Goal: Information Seeking & Learning: Find specific fact

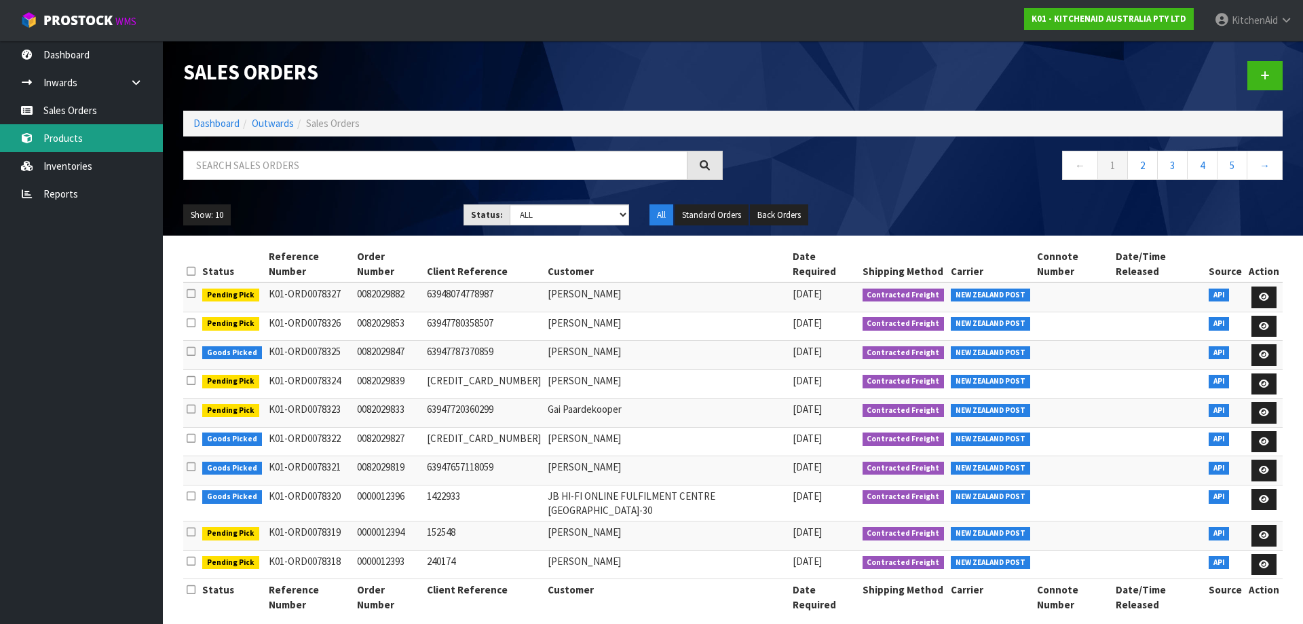
click at [77, 128] on link "Products" at bounding box center [81, 138] width 163 height 28
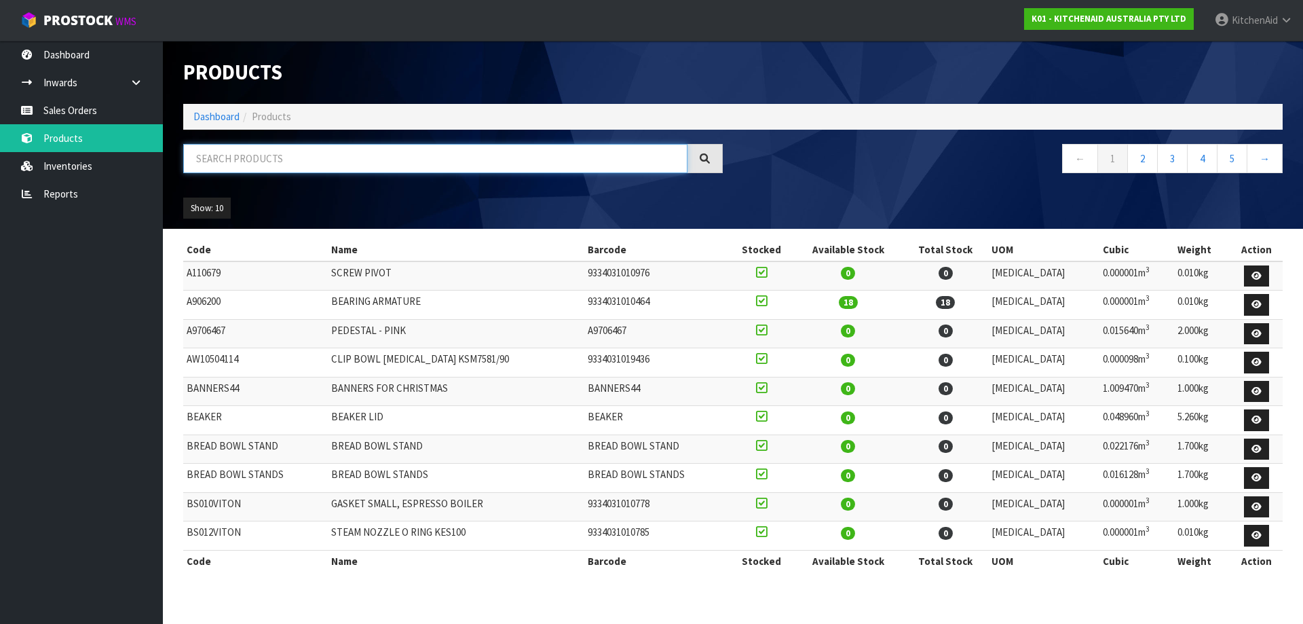
click at [383, 162] on input "text" at bounding box center [435, 158] width 504 height 29
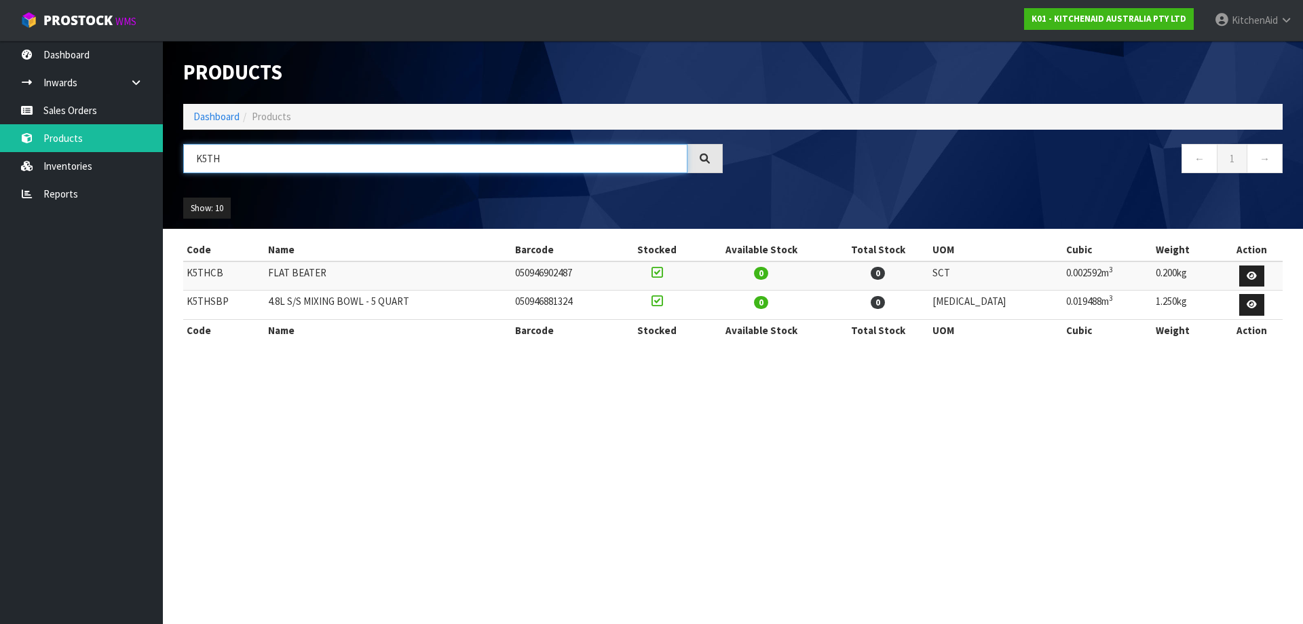
type input "K5TH"
drag, startPoint x: 231, startPoint y: 303, endPoint x: 187, endPoint y: 303, distance: 44.1
click at [187, 303] on td "K5THSBP" at bounding box center [223, 304] width 81 height 29
copy td "K5THSBP"
drag, startPoint x: 238, startPoint y: 160, endPoint x: 185, endPoint y: 149, distance: 54.0
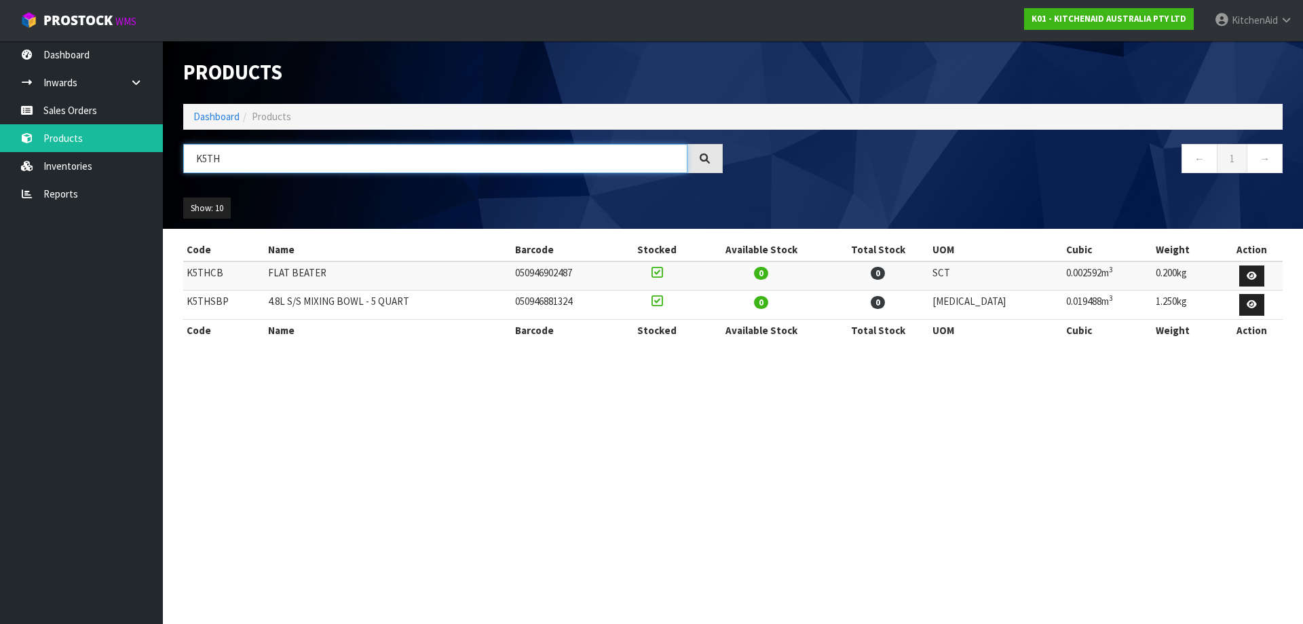
click at [185, 149] on input "K5TH" at bounding box center [435, 158] width 504 height 29
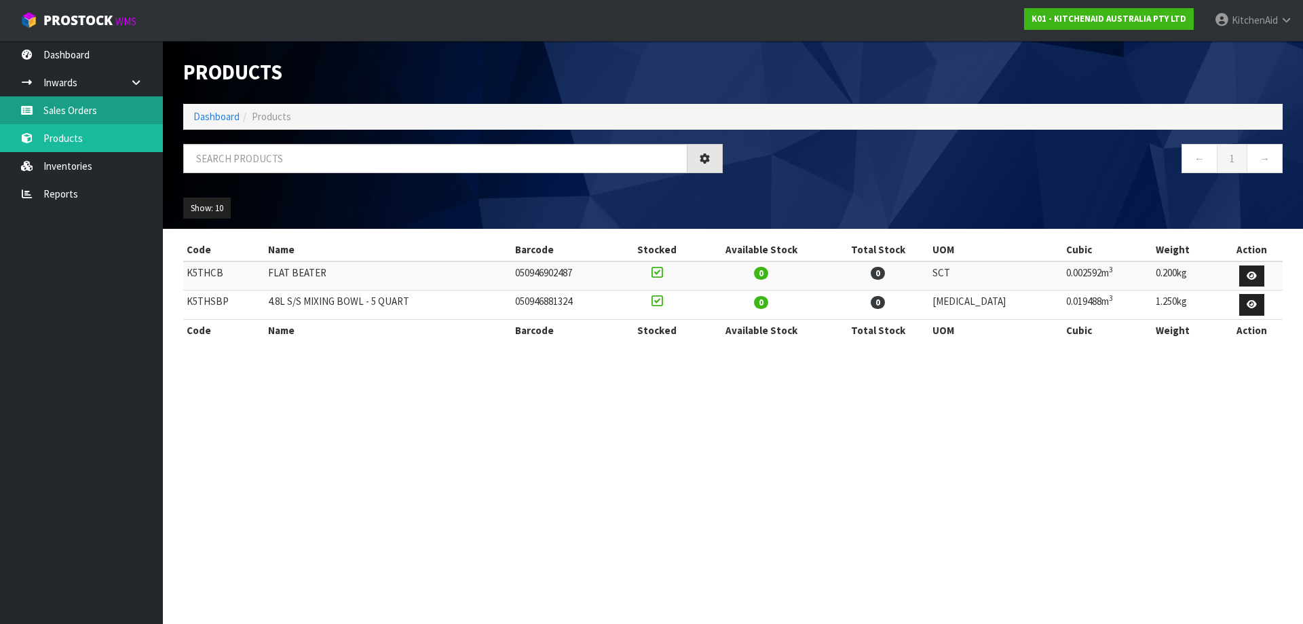
click at [64, 119] on link "Sales Orders" at bounding box center [81, 110] width 163 height 28
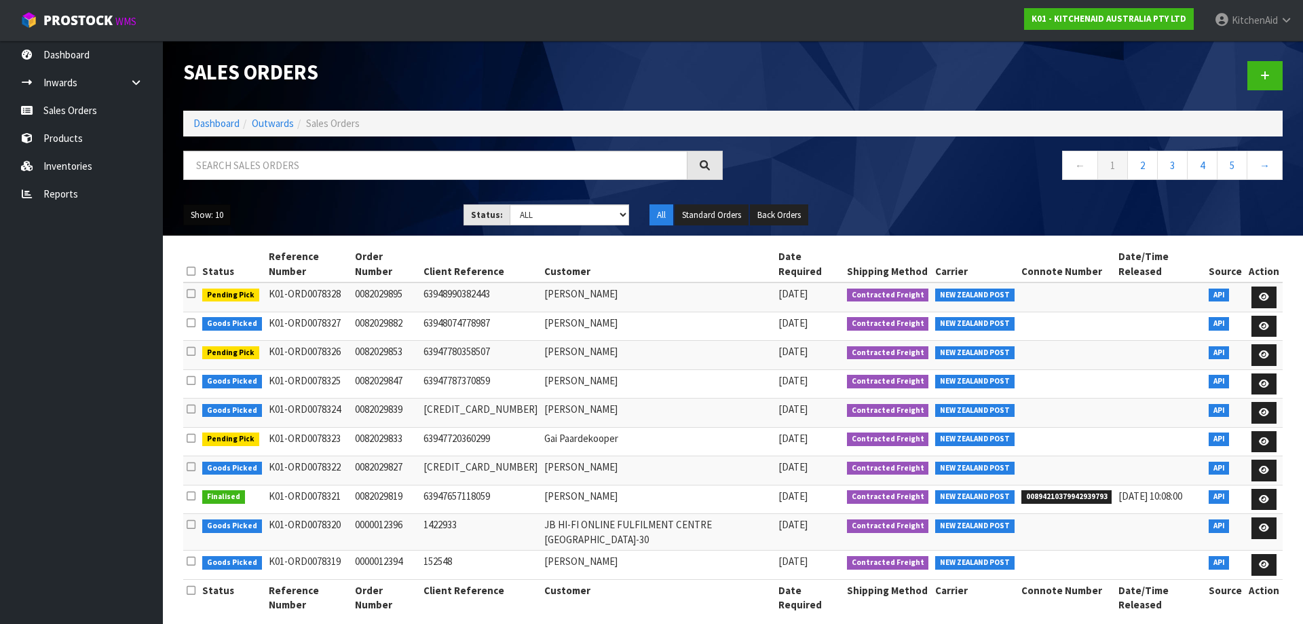
click at [200, 210] on button "Show: 10" at bounding box center [207, 215] width 48 height 22
drag, startPoint x: 821, startPoint y: 170, endPoint x: 836, endPoint y: 143, distance: 30.4
click at [819, 168] on nav "← 1 2 3 4 5 →" at bounding box center [1013, 167] width 540 height 33
click at [293, 162] on input "text" at bounding box center [435, 165] width 504 height 29
paste input "12363"
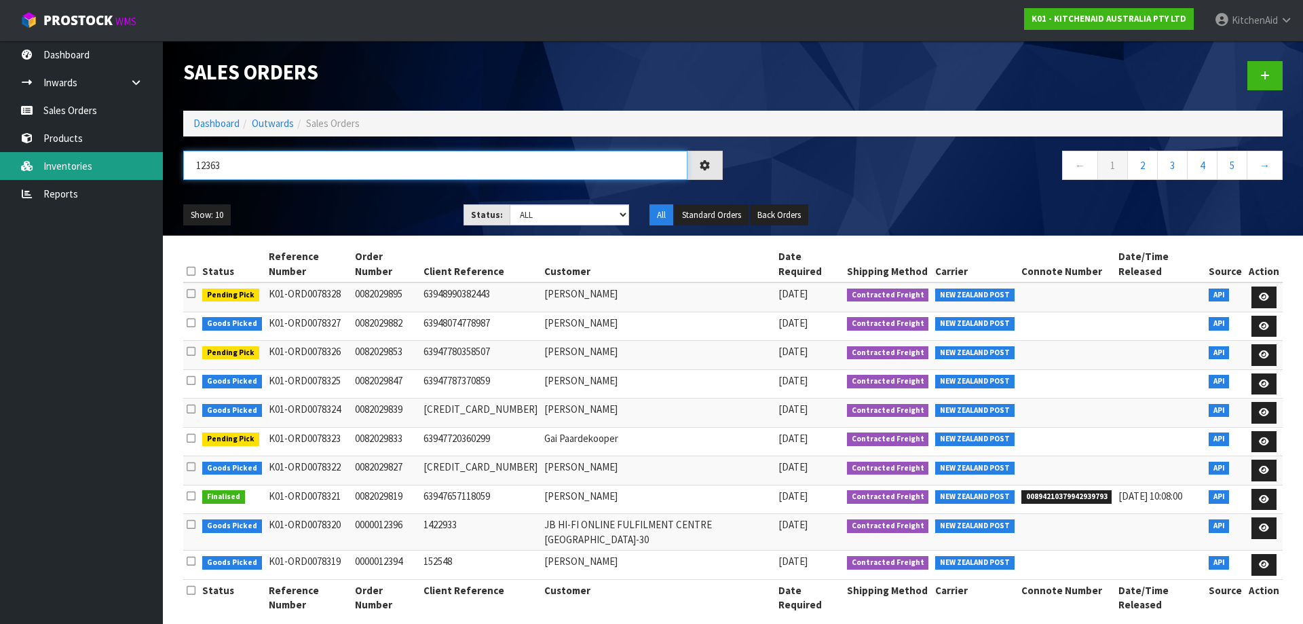
type input "12363"
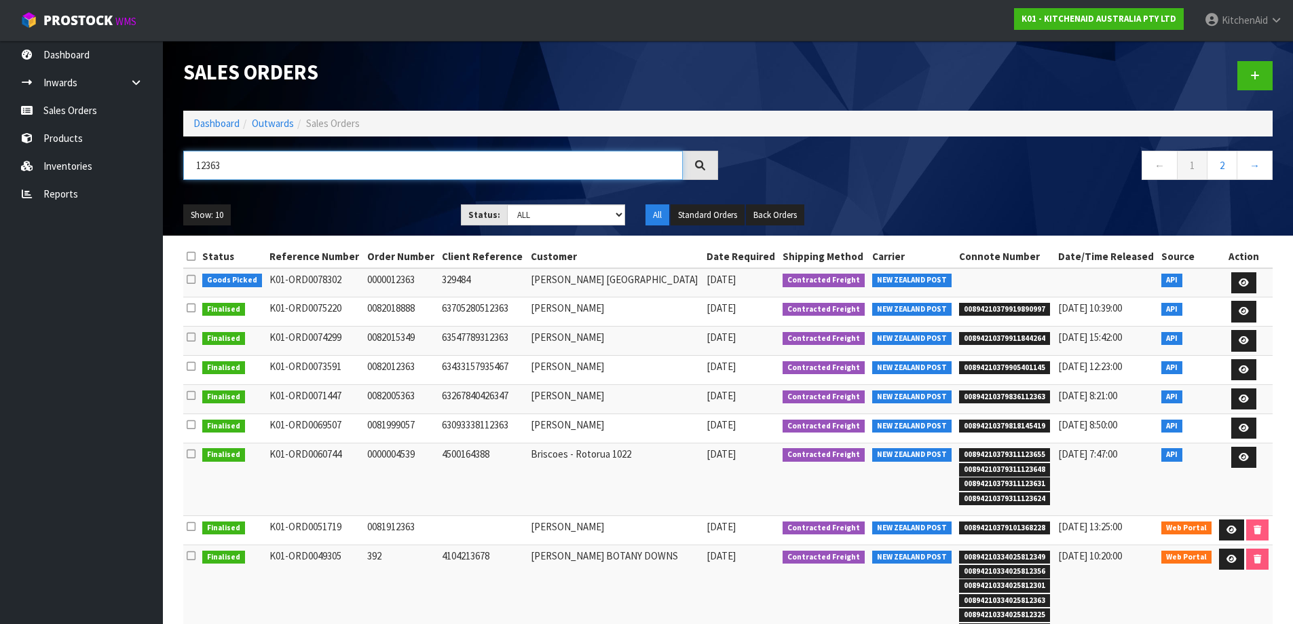
drag, startPoint x: 241, startPoint y: 168, endPoint x: 172, endPoint y: 165, distance: 69.3
click at [172, 165] on header "Sales Orders Dashboard Outwards Sales Orders 12363 ← 1 2 → Show: 10 5 10 25 50 …" at bounding box center [728, 138] width 1130 height 195
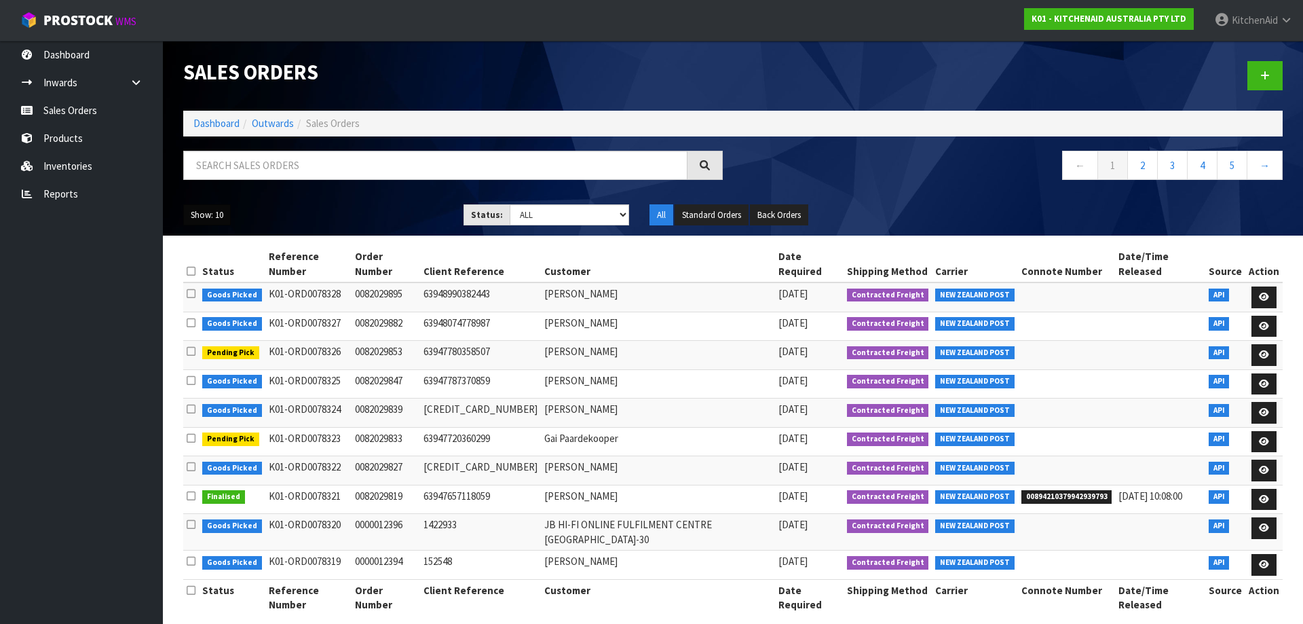
click at [209, 214] on button "Show: 10" at bounding box center [207, 215] width 48 height 22
click at [208, 295] on link "50" at bounding box center [237, 295] width 107 height 18
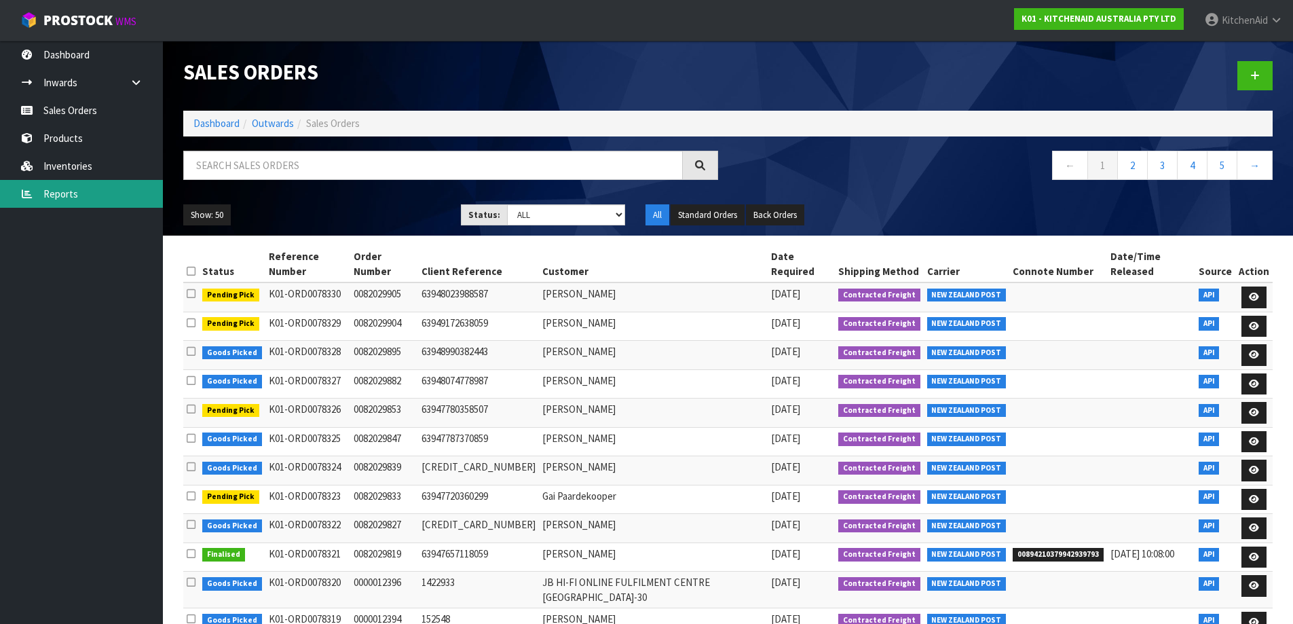
click at [59, 190] on link "Reports" at bounding box center [81, 194] width 163 height 28
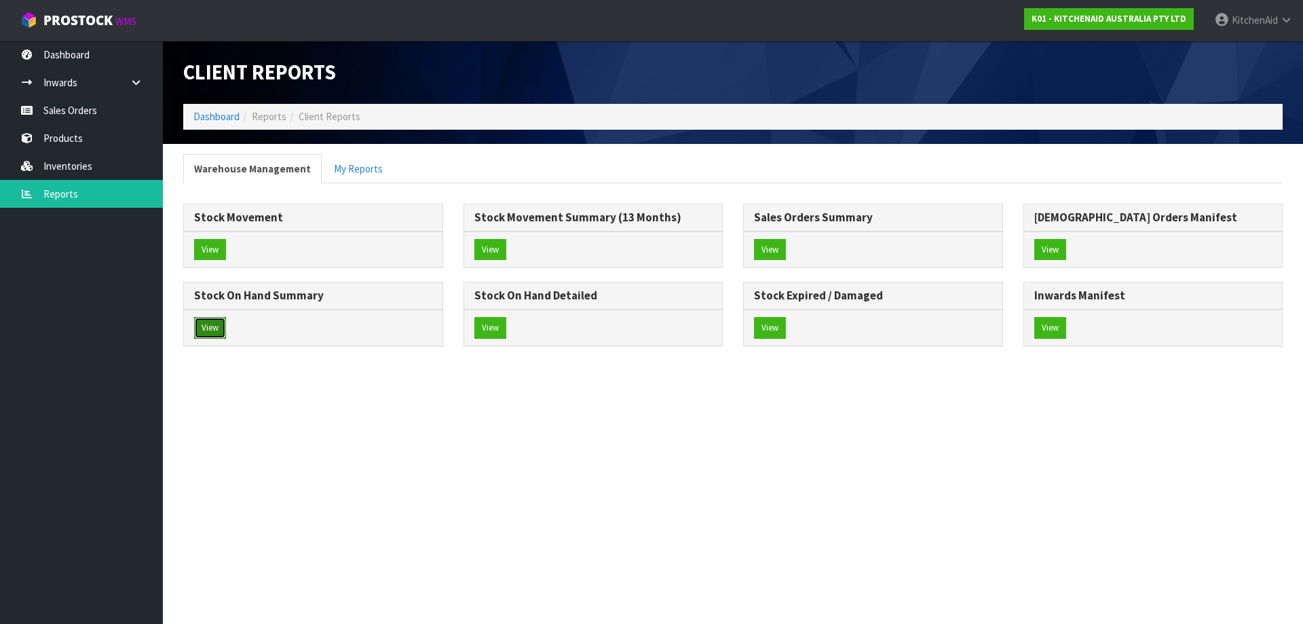
click at [217, 324] on button "View" at bounding box center [210, 328] width 32 height 22
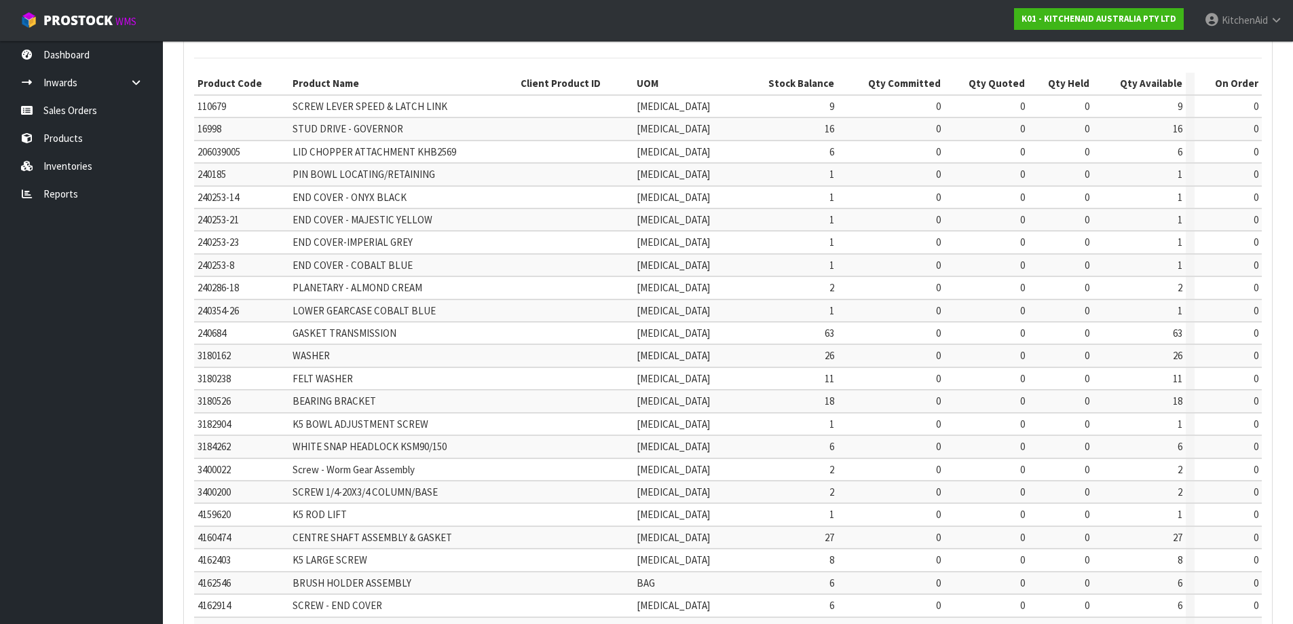
scroll to position [318, 0]
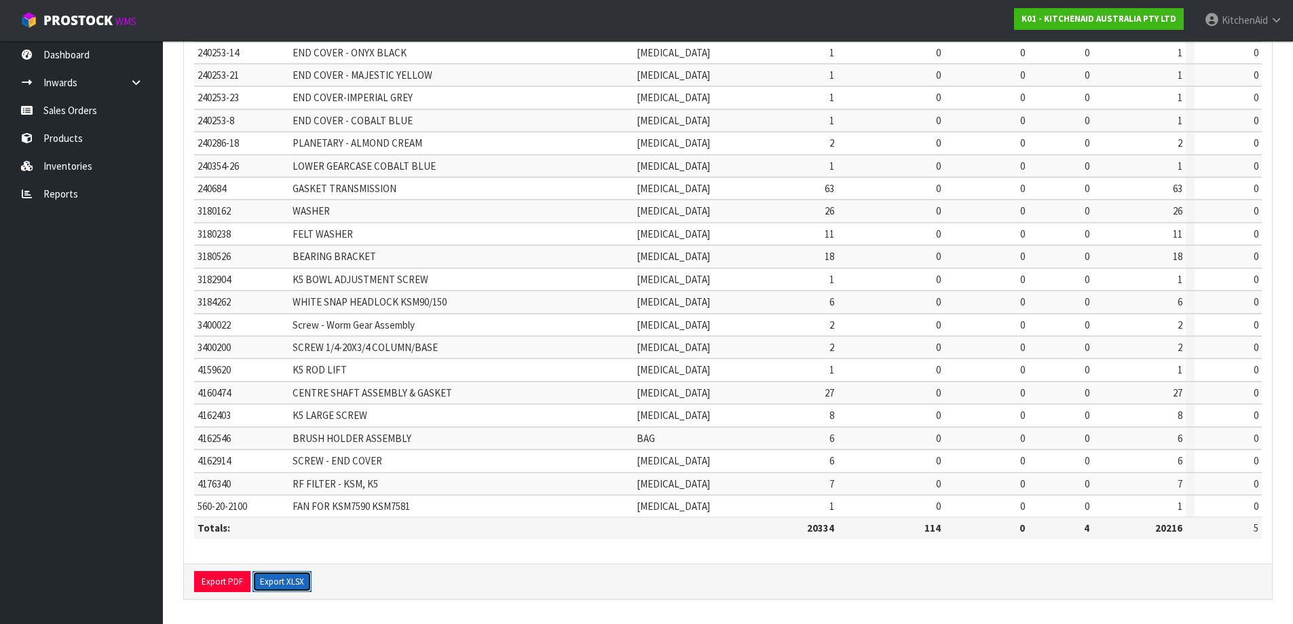
click at [293, 578] on button "Export XLSX" at bounding box center [281, 582] width 59 height 22
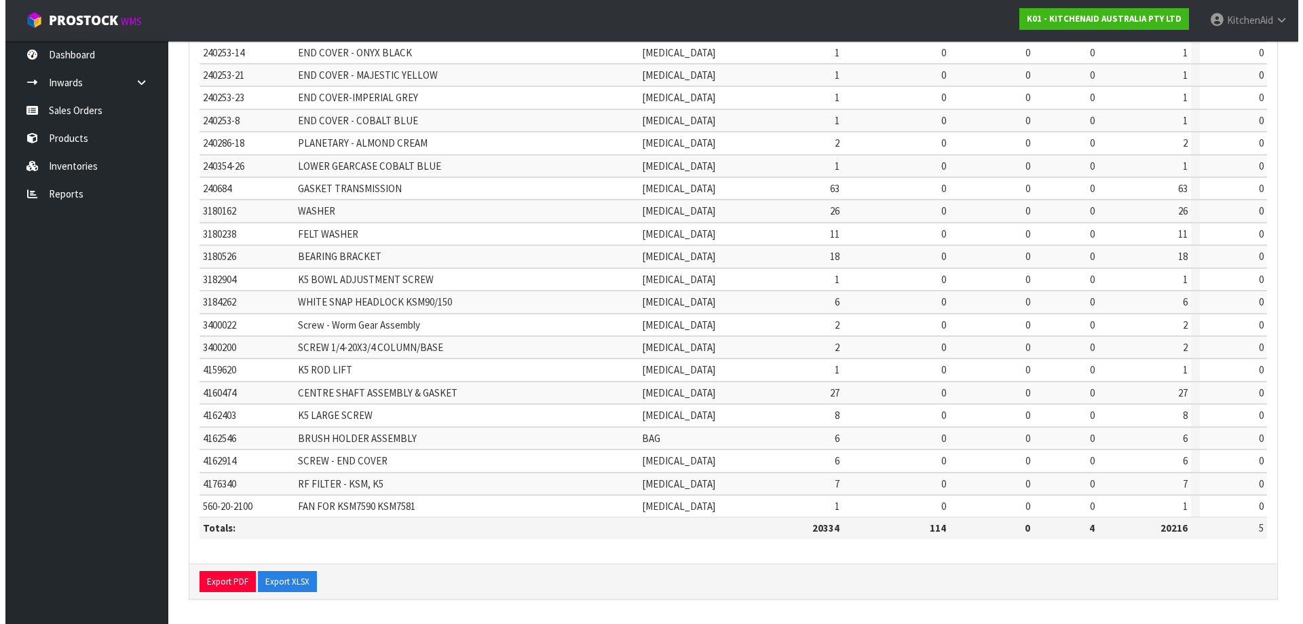
scroll to position [0, 0]
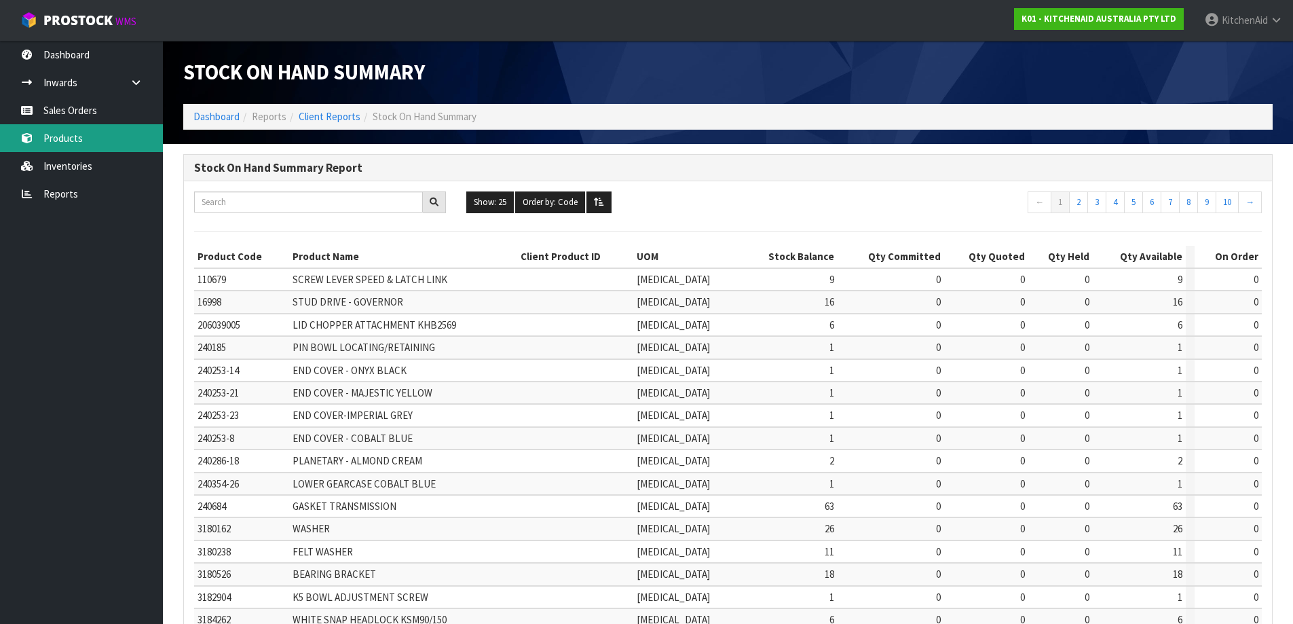
click at [85, 135] on link "Products" at bounding box center [81, 138] width 163 height 28
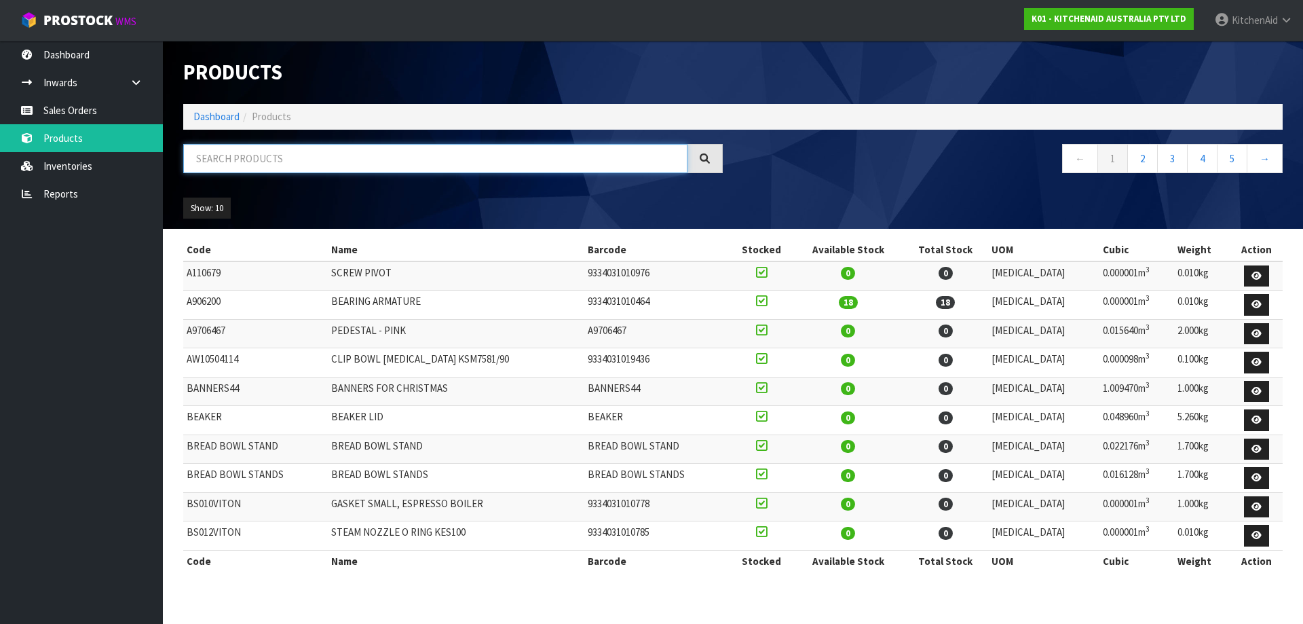
click at [357, 162] on input "text" at bounding box center [435, 158] width 504 height 29
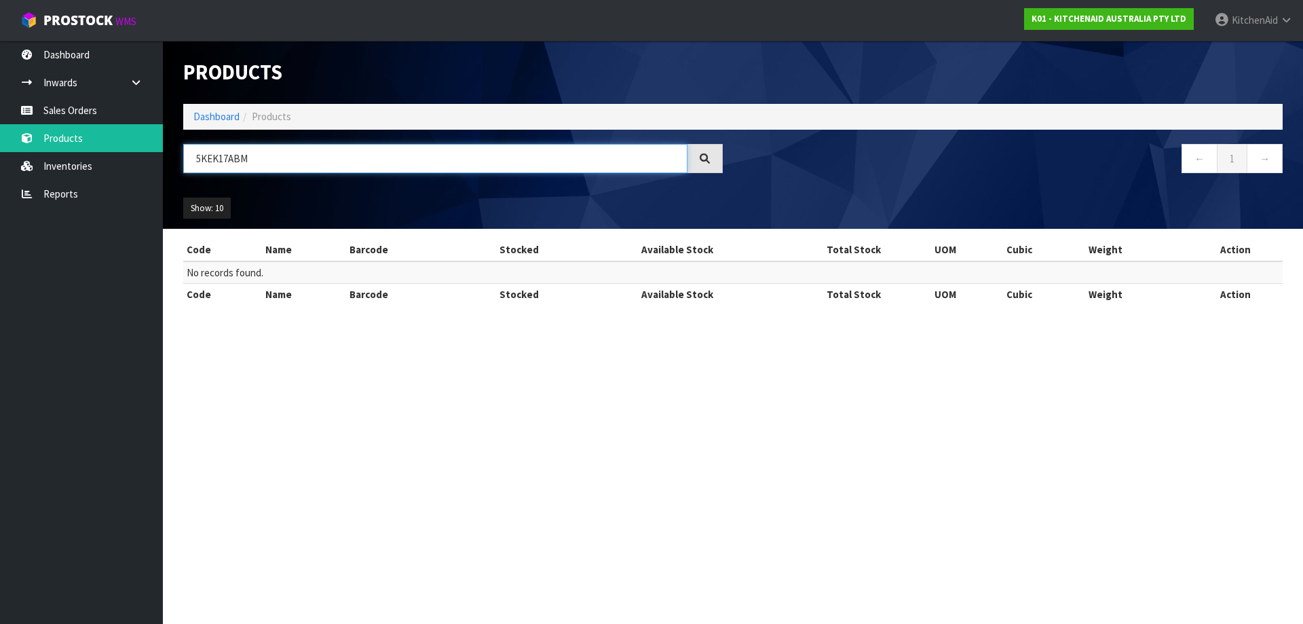
click at [226, 157] on input "5KEK17ABM" at bounding box center [435, 158] width 504 height 29
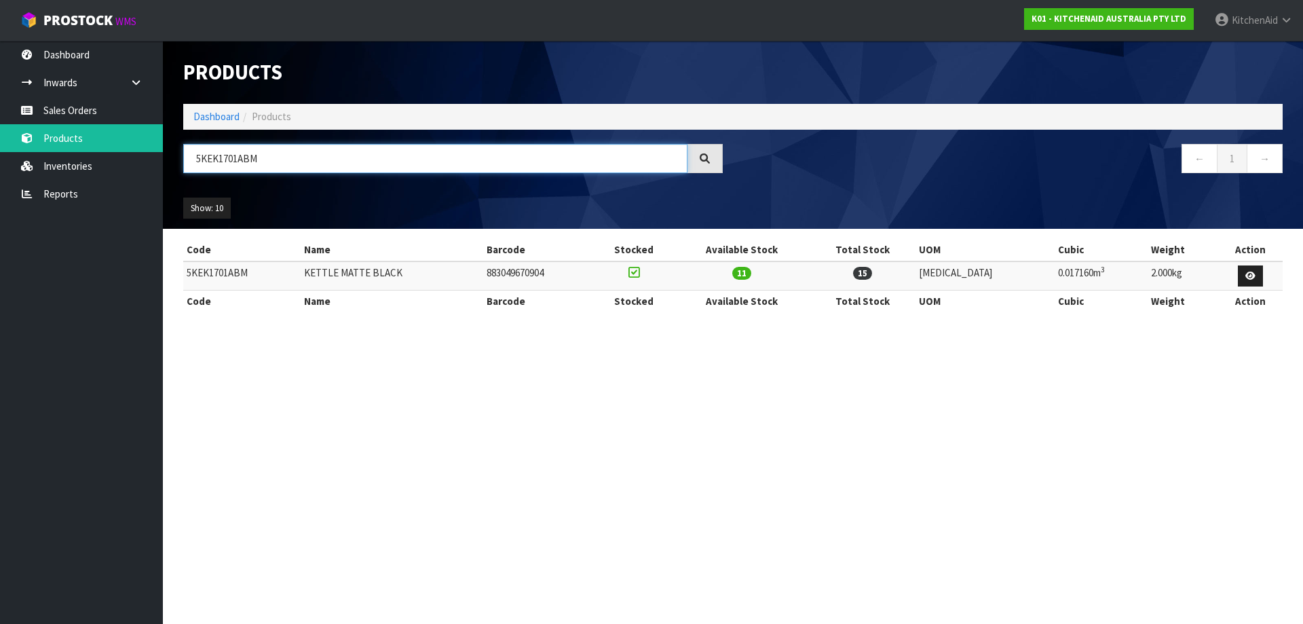
type input "5KEK1701ABM"
